Goal: Find contact information: Find contact information

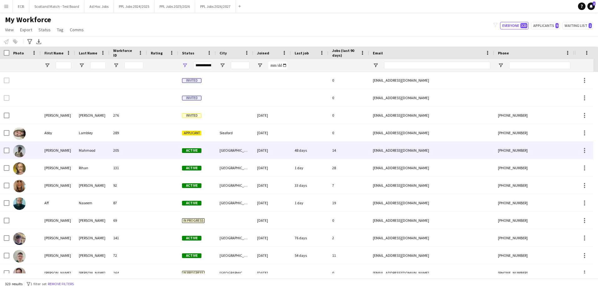
scroll to position [108, 0]
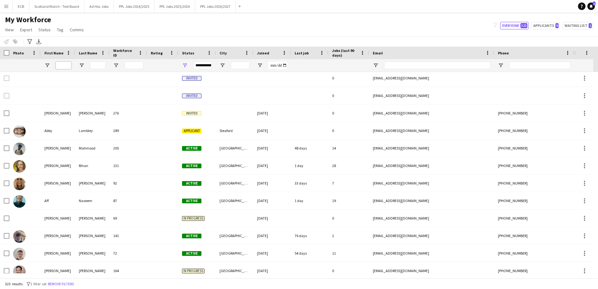
click at [66, 63] on input "First Name Filter Input" at bounding box center [64, 66] width 16 height 8
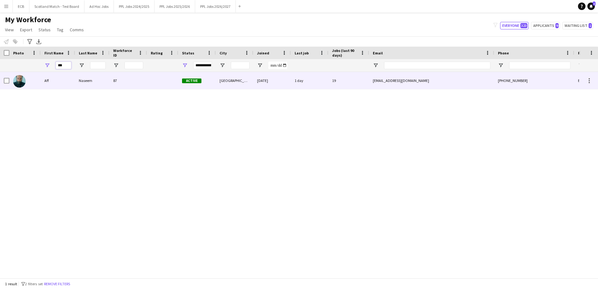
type input "***"
click at [78, 80] on div "Naseem" at bounding box center [92, 80] width 34 height 17
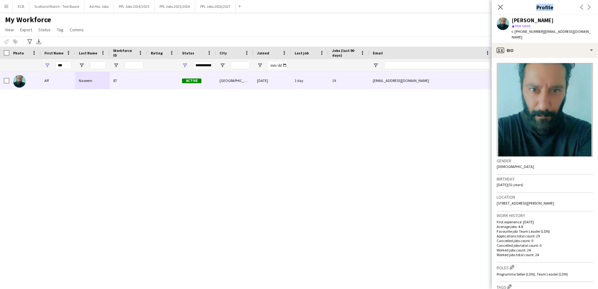
drag, startPoint x: 513, startPoint y: 20, endPoint x: 602, endPoint y: 171, distance: 174.8
click at [598, 171] on html "Menu Boards Boards Boards All jobs Status Workforce Workforce My Workforce Recr…" at bounding box center [299, 144] width 598 height 289
drag, startPoint x: 578, startPoint y: 33, endPoint x: 541, endPoint y: 31, distance: 37.3
click at [541, 31] on div "Aff Naseem star Not rated t. [PHONE_NUMBER] | [EMAIL_ADDRESS][DOMAIN_NAME]" at bounding box center [545, 29] width 106 height 28
copy span "[EMAIL_ADDRESS][DOMAIN_NAME]"
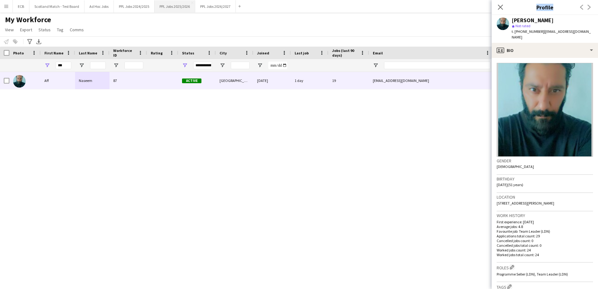
click at [184, 8] on button "PPL Jobs 2025/2026 Close" at bounding box center [175, 6] width 41 height 12
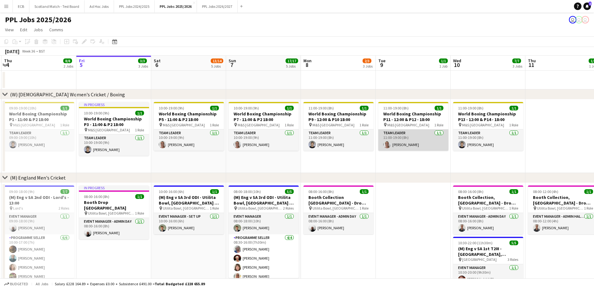
scroll to position [0, 223]
